Goal: Information Seeking & Learning: Understand process/instructions

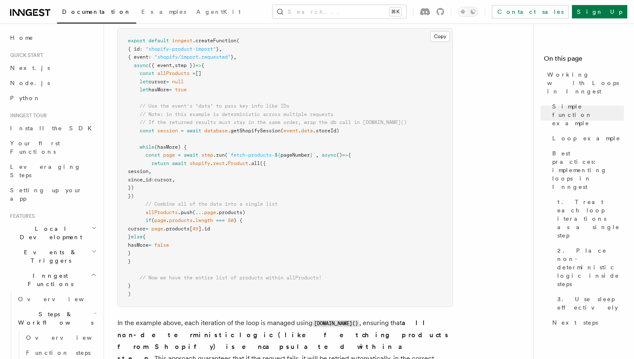
scroll to position [227, 0]
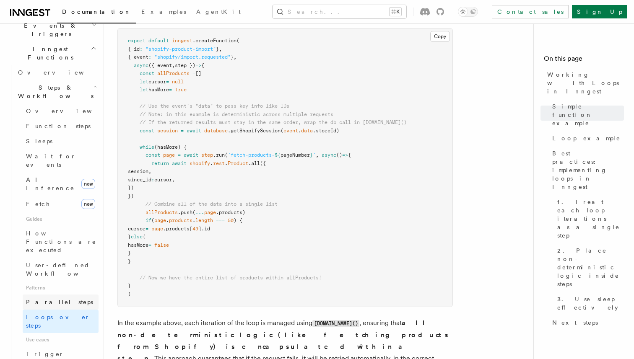
click at [70, 295] on link "Parallel steps" at bounding box center [61, 302] width 76 height 15
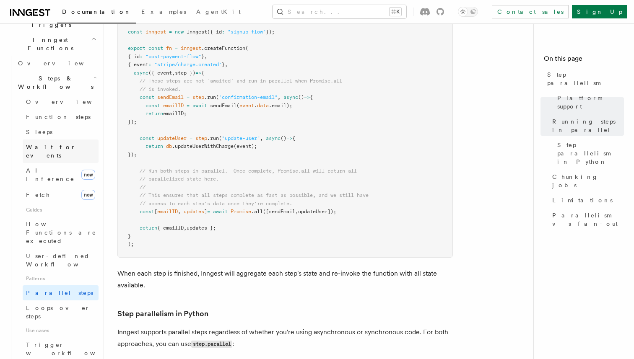
scroll to position [238, 0]
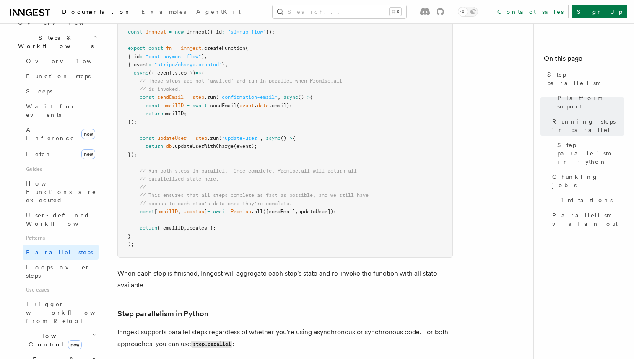
scroll to position [292, 0]
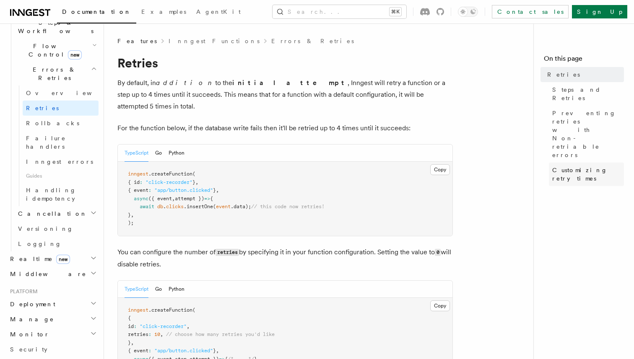
click at [588, 166] on span "Customizing retry times" at bounding box center [588, 174] width 72 height 17
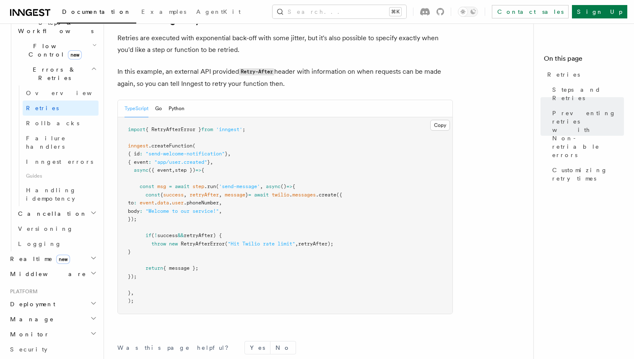
scroll to position [1126, 0]
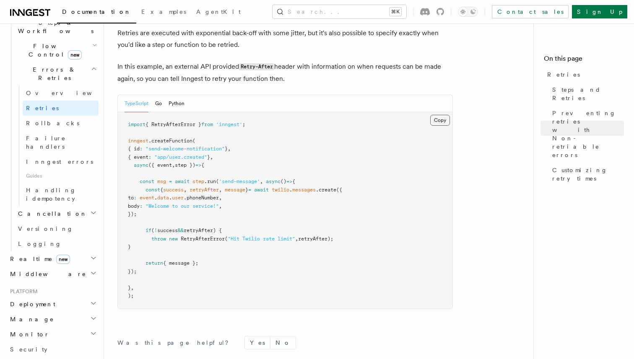
click at [437, 115] on button "Copy Copied" at bounding box center [440, 120] width 20 height 11
